Goal: Task Accomplishment & Management: Use online tool/utility

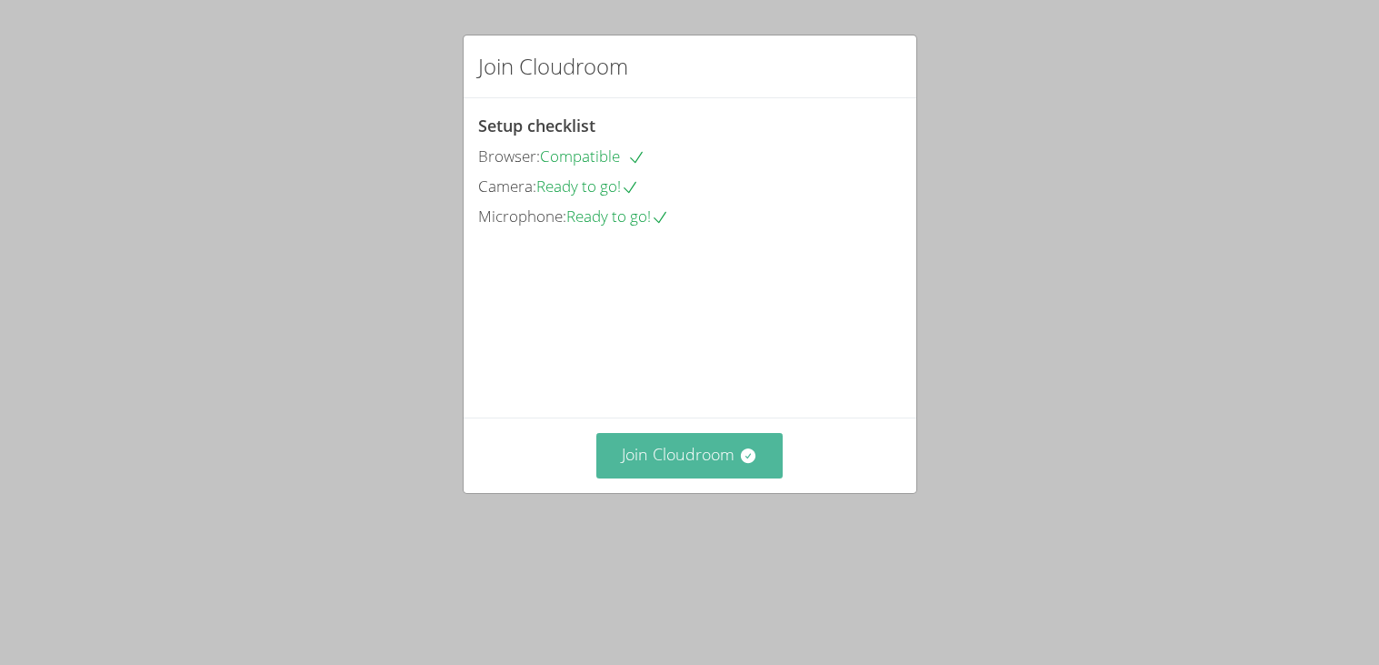
click at [750, 463] on icon at bounding box center [748, 455] width 15 height 15
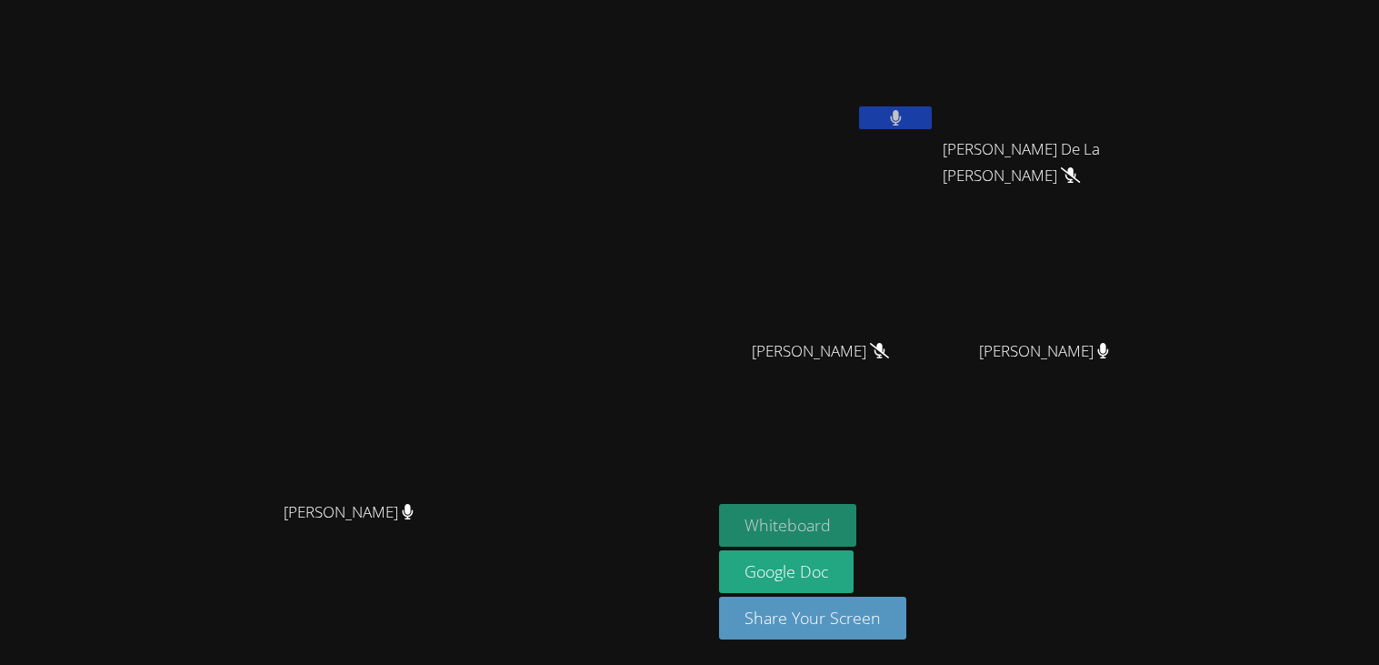
click at [857, 516] on button "Whiteboard" at bounding box center [787, 525] width 137 height 43
click at [932, 123] on button at bounding box center [895, 117] width 73 height 23
click at [936, 99] on video at bounding box center [827, 68] width 216 height 122
click at [936, 98] on video at bounding box center [827, 68] width 216 height 122
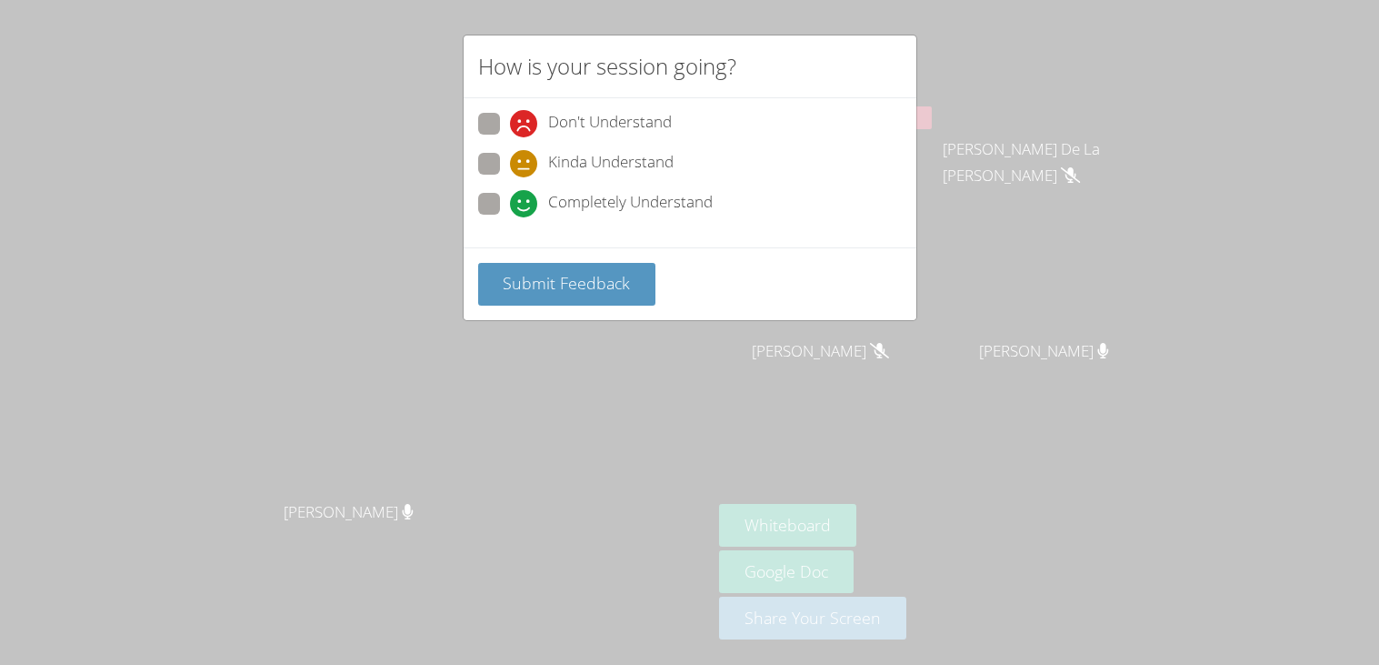
click at [510, 217] on span at bounding box center [510, 217] width 0 height 0
click at [510, 208] on input "Completely Understand" at bounding box center [517, 200] width 15 height 15
radio input "true"
click at [535, 286] on span "Submit Feedback" at bounding box center [566, 283] width 127 height 22
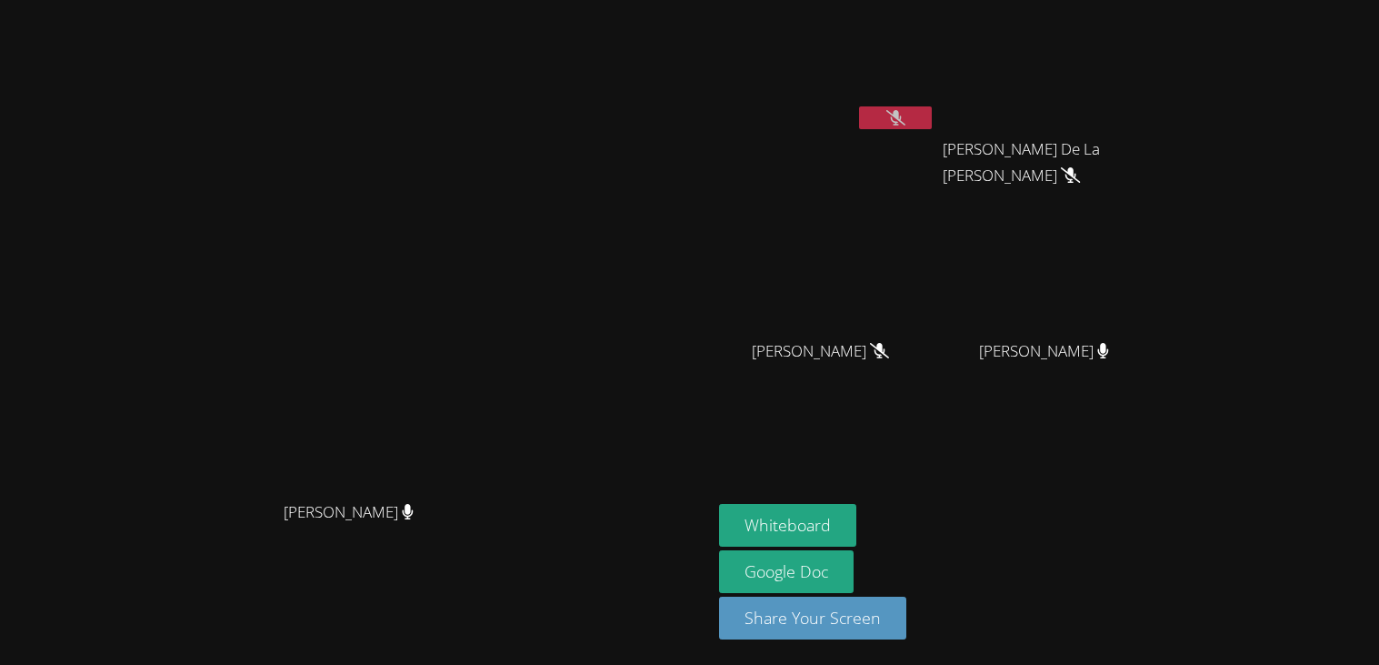
click at [906, 120] on icon at bounding box center [896, 117] width 19 height 15
